Goal: Check status: Check status

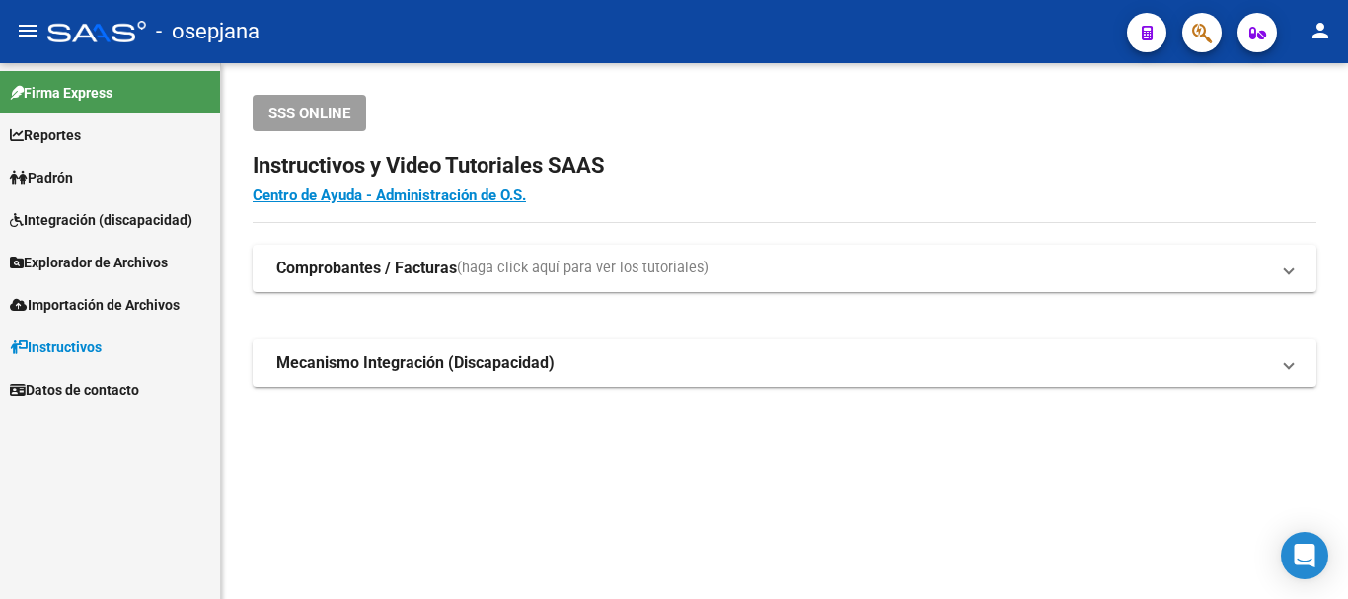
click at [50, 179] on span "Padrón" at bounding box center [41, 178] width 63 height 22
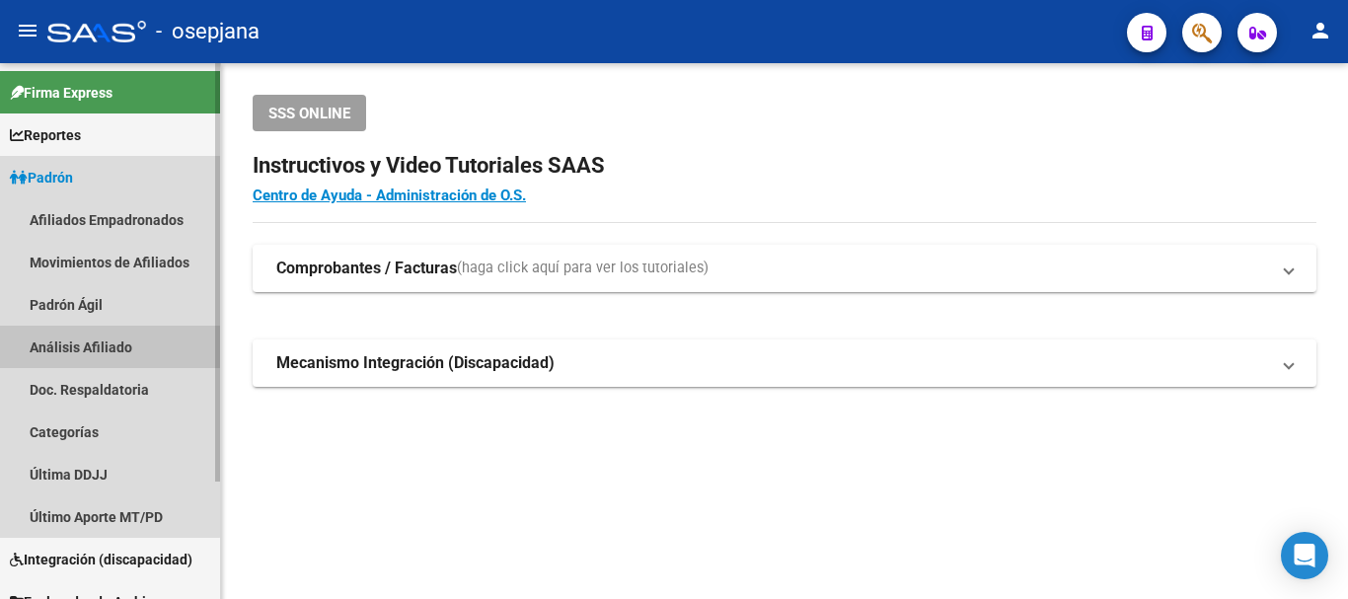
click at [73, 344] on link "Análisis Afiliado" at bounding box center [110, 347] width 220 height 42
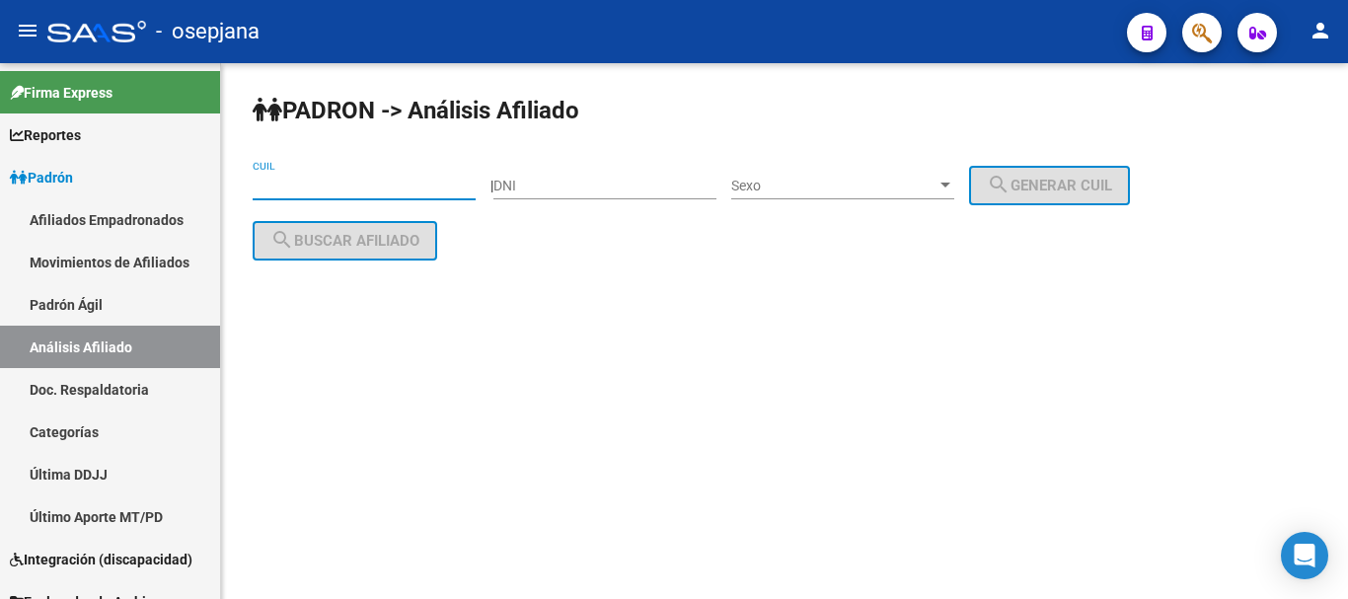
click at [264, 183] on input "CUIL" at bounding box center [364, 186] width 223 height 17
paste input "20-30315694-2"
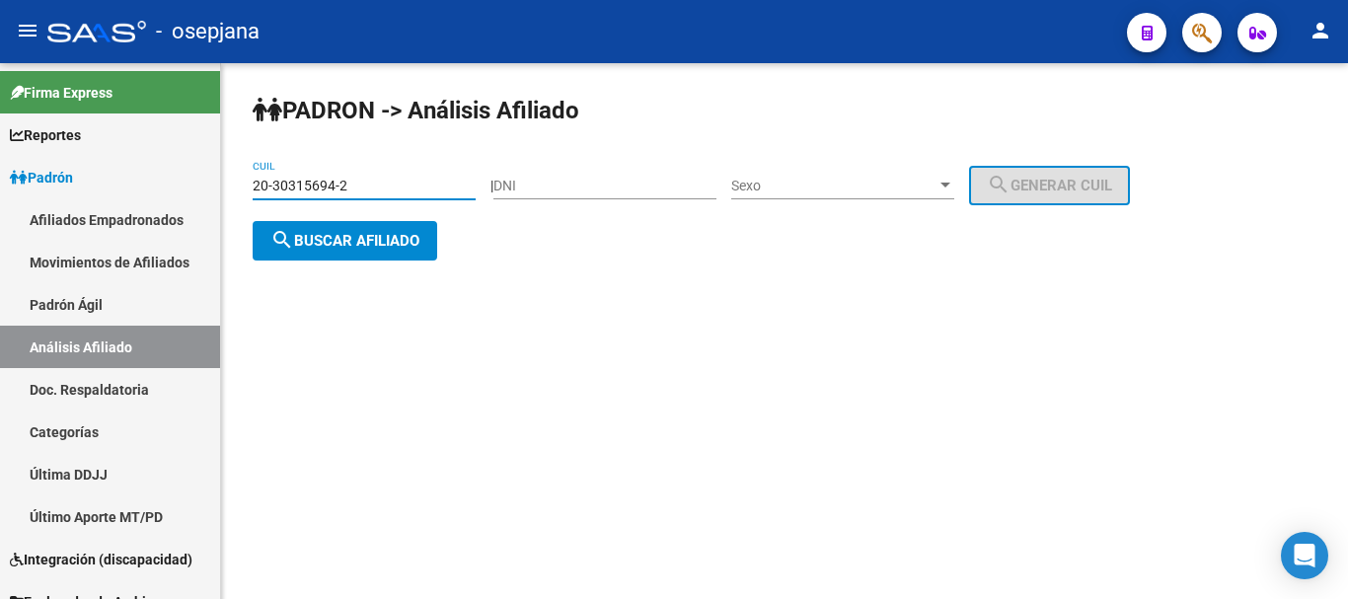
type input "20-30315694-2"
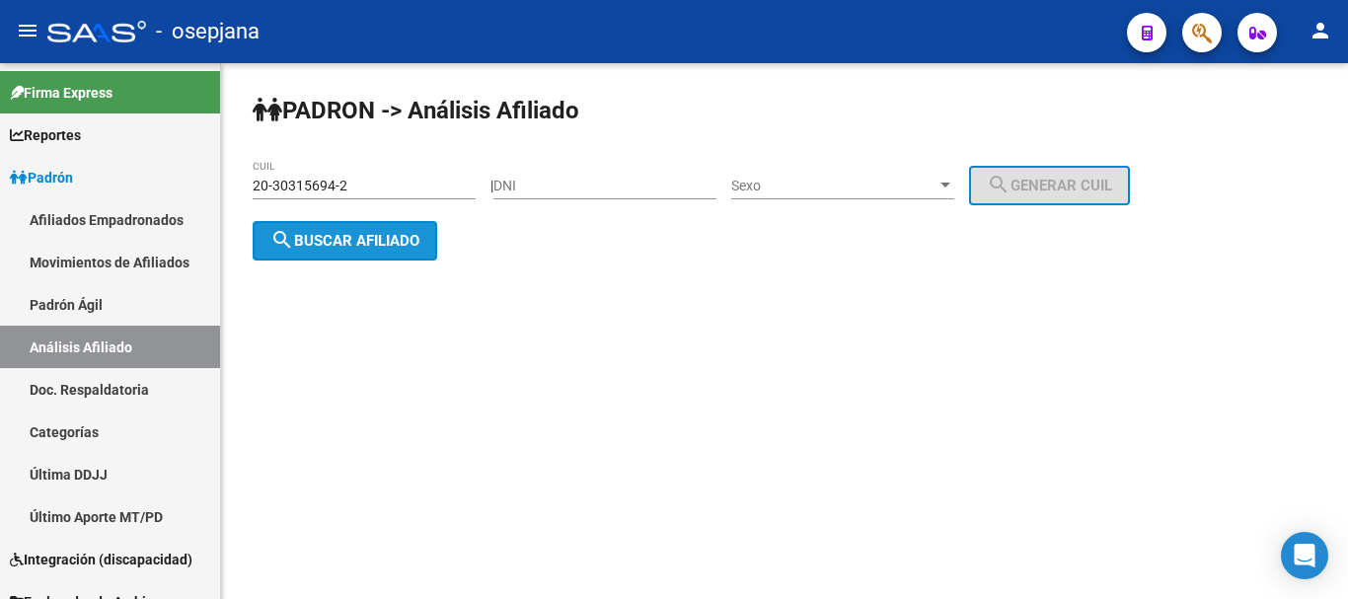
click at [334, 240] on span "search Buscar afiliado" at bounding box center [344, 241] width 149 height 18
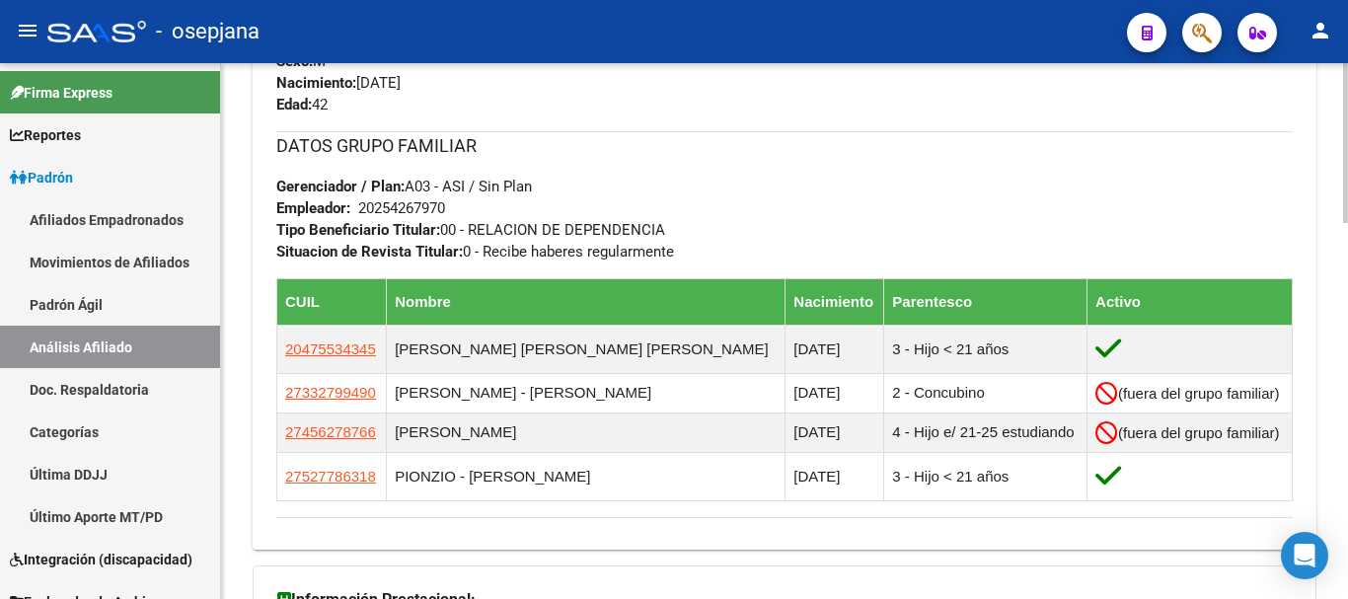
scroll to position [1261, 0]
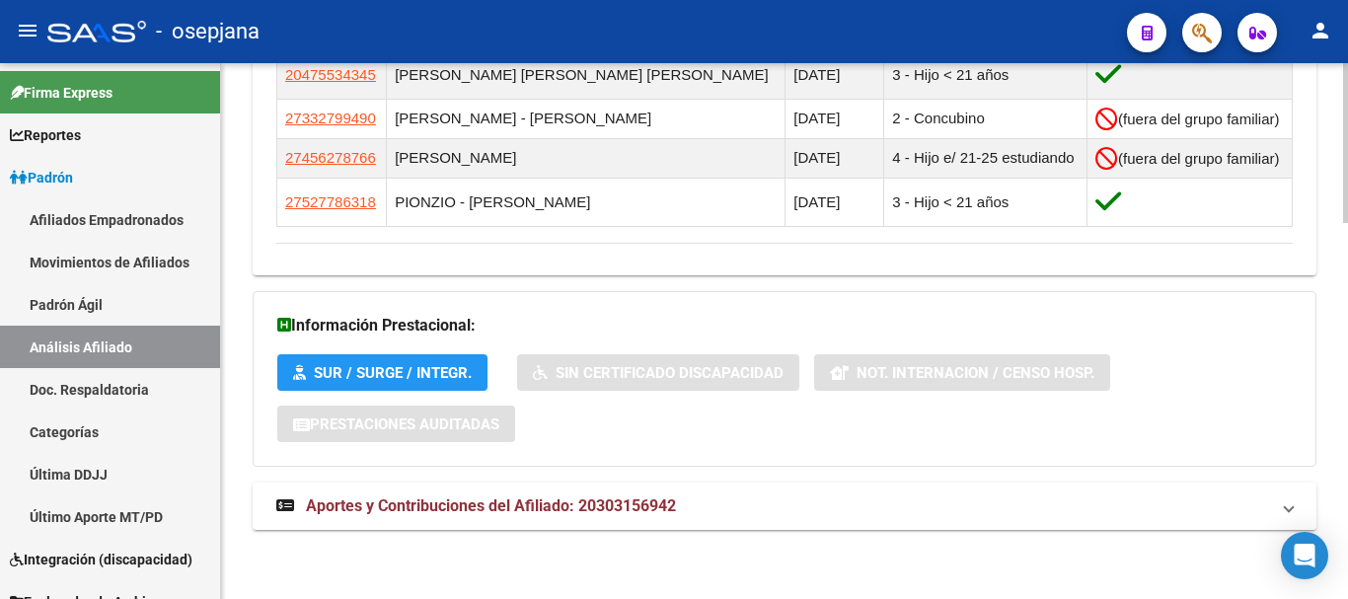
click at [487, 506] on span "Aportes y Contribuciones del Afiliado: 20303156942" at bounding box center [491, 505] width 370 height 19
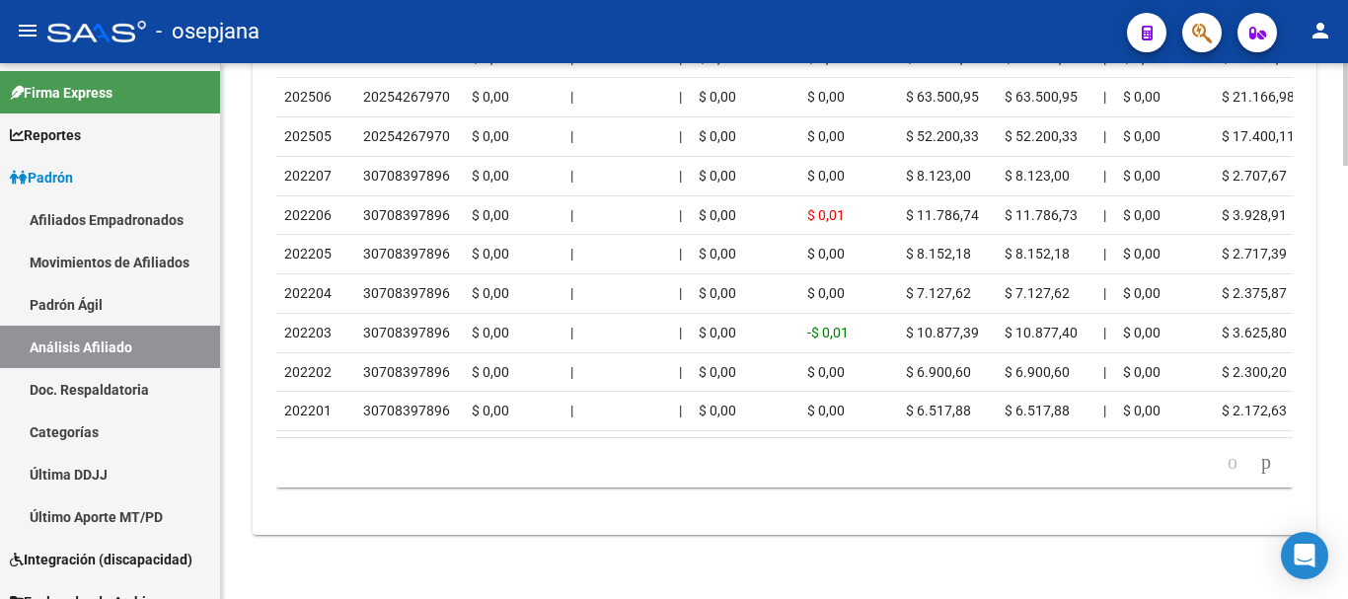
scroll to position [2248, 0]
